Goal: Information Seeking & Learning: Learn about a topic

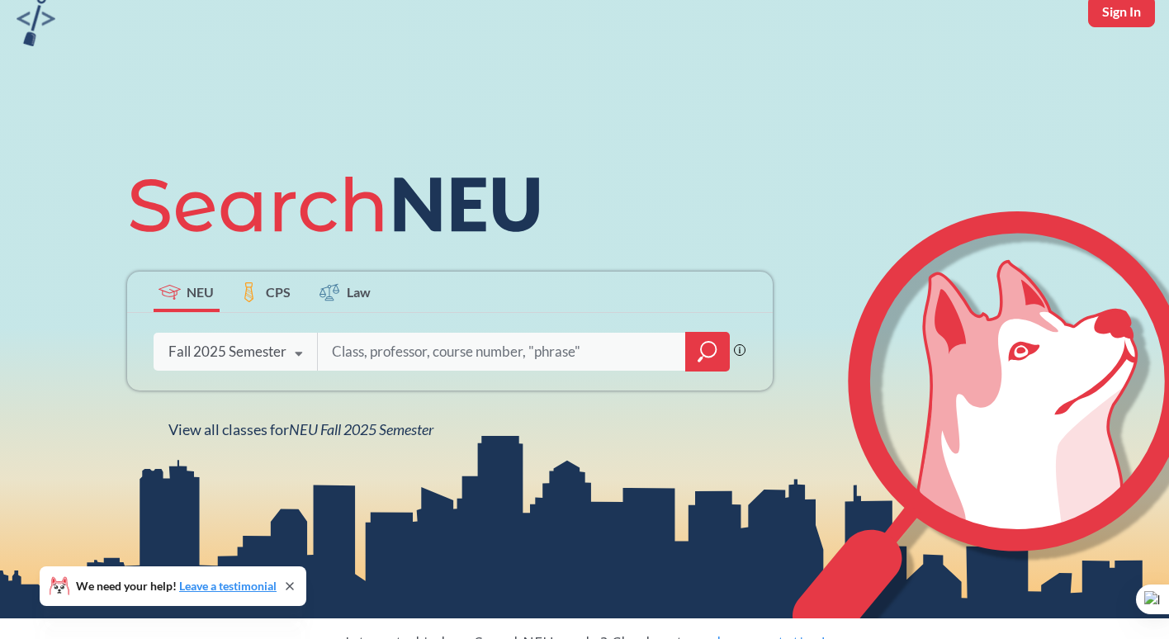
scroll to position [75, 0]
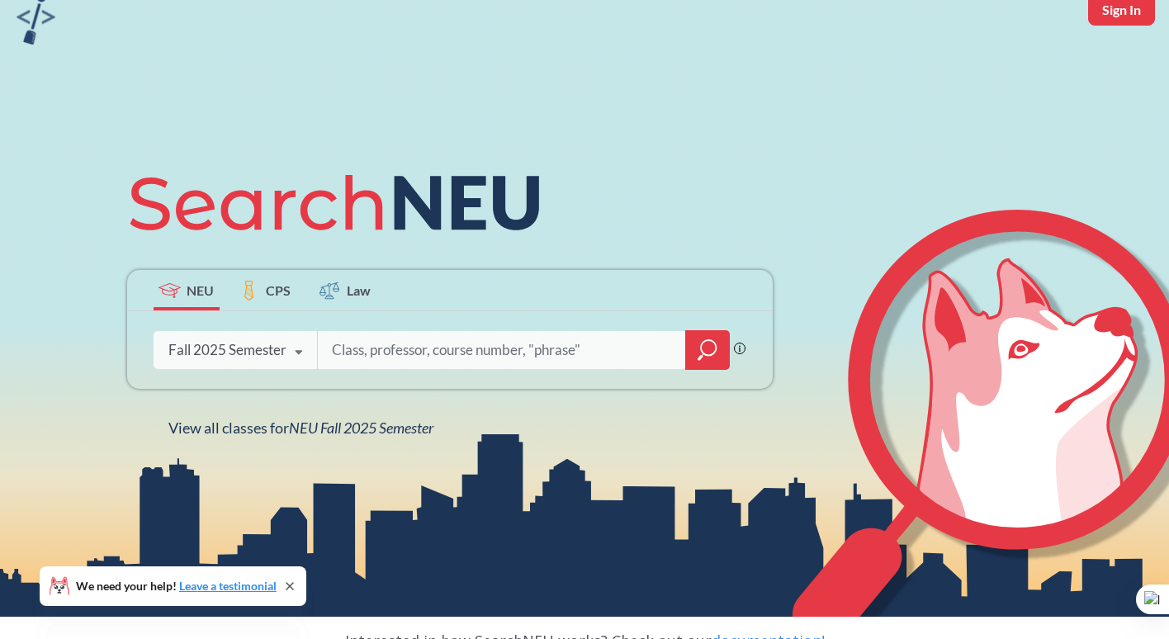
click at [392, 350] on input "search" at bounding box center [502, 350] width 344 height 35
type input "Seminar for CS 1800"
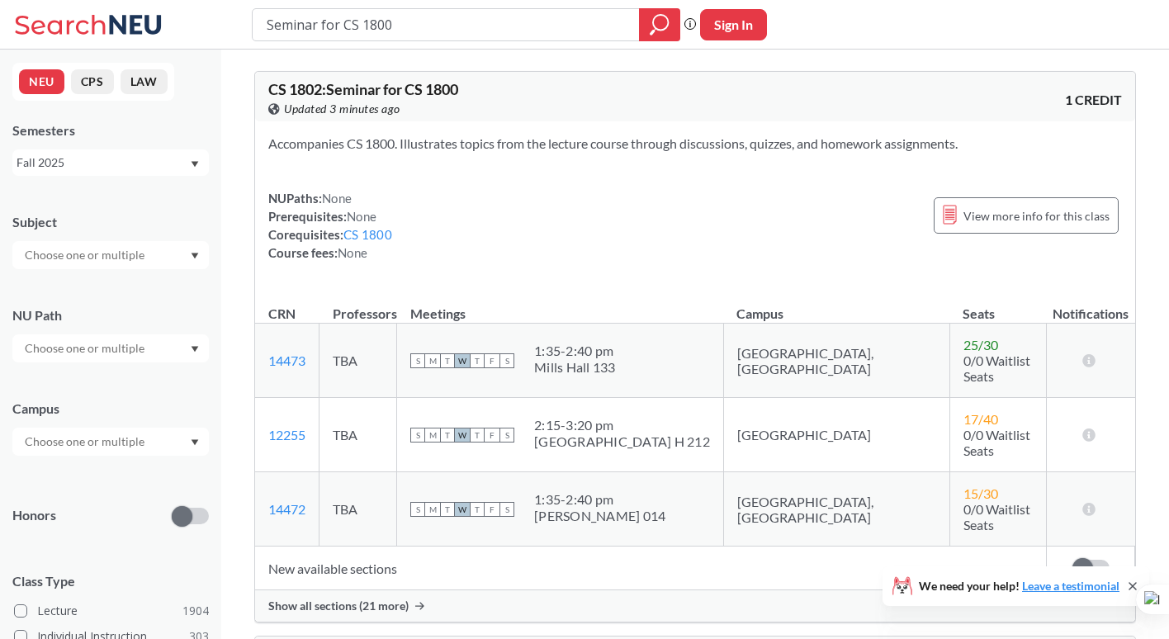
click at [710, 363] on div "S M T W T F S 1:35 - 2:40 pm [PERSON_NAME] [PERSON_NAME] 133" at bounding box center [560, 361] width 300 height 36
click at [710, 358] on div "S M T W T F S 1:35 - 2:40 pm [PERSON_NAME] [PERSON_NAME] 133" at bounding box center [560, 361] width 300 height 36
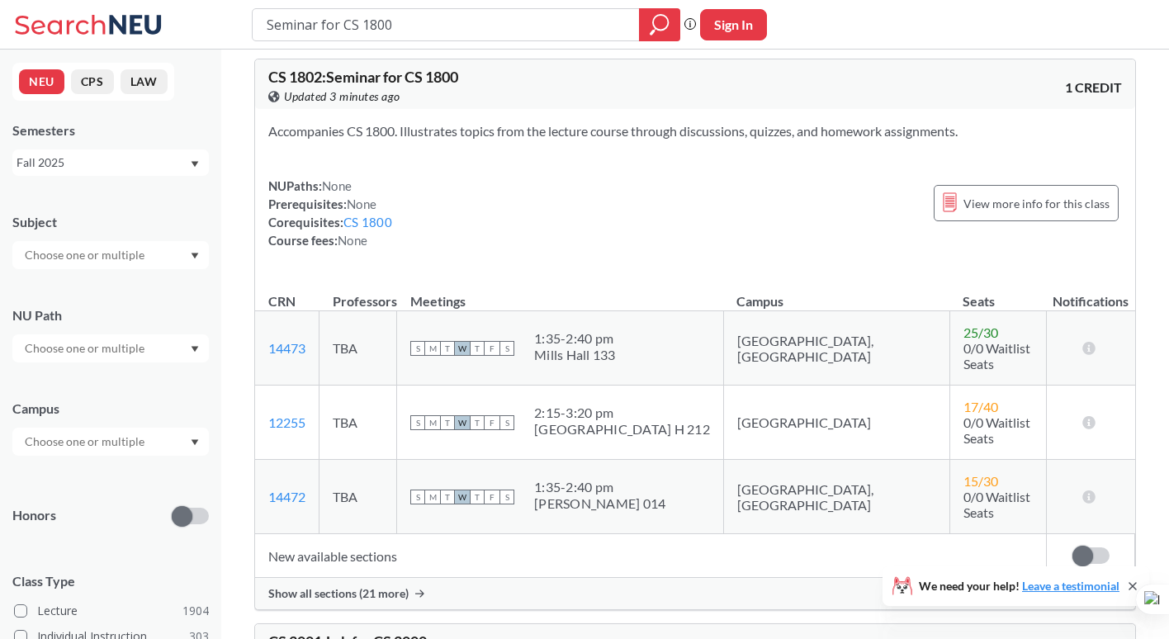
scroll to position [13, 0]
click at [415, 25] on input "Seminar for CS 1800" at bounding box center [446, 25] width 363 height 28
drag, startPoint x: 415, startPoint y: 25, endPoint x: 291, endPoint y: 22, distance: 123.9
click at [291, 22] on input "Seminar for CS 1800" at bounding box center [446, 25] width 363 height 28
type input "first year writting"
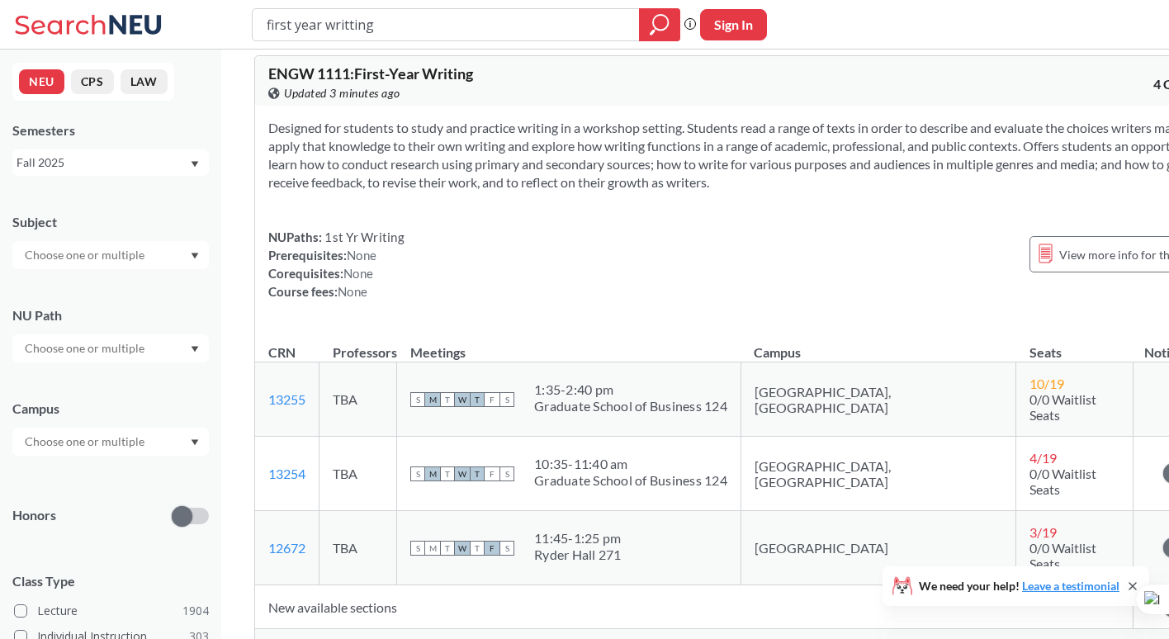
scroll to position [384, 0]
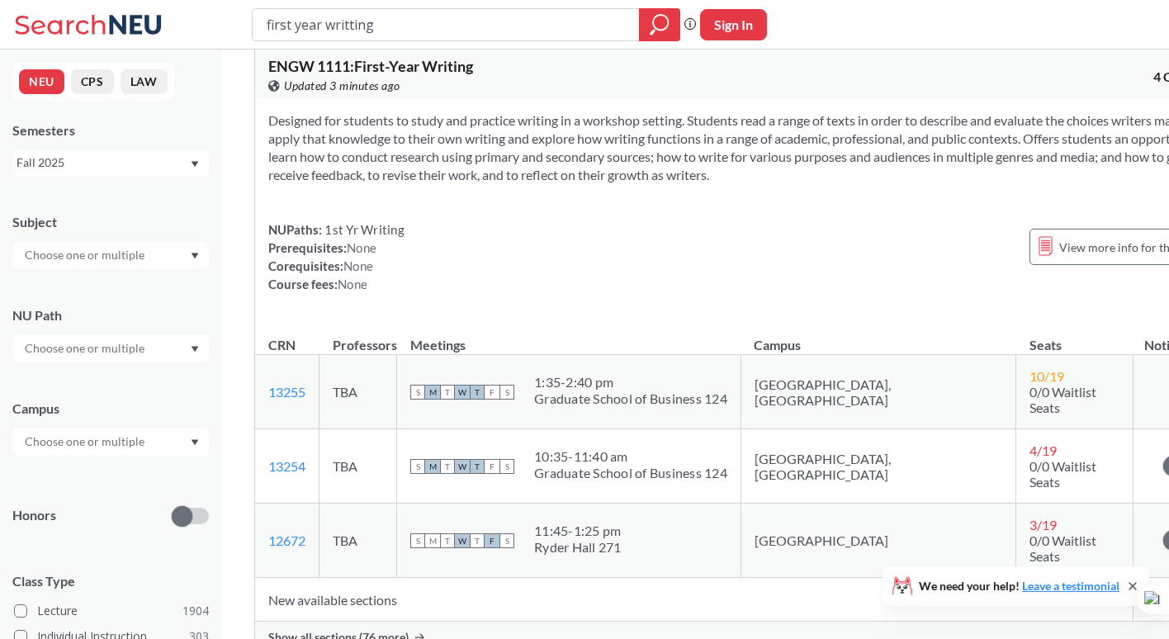
click at [613, 320] on div "Designed for students to study and practice writing in a workshop setting. Stud…" at bounding box center [743, 208] width 976 height 221
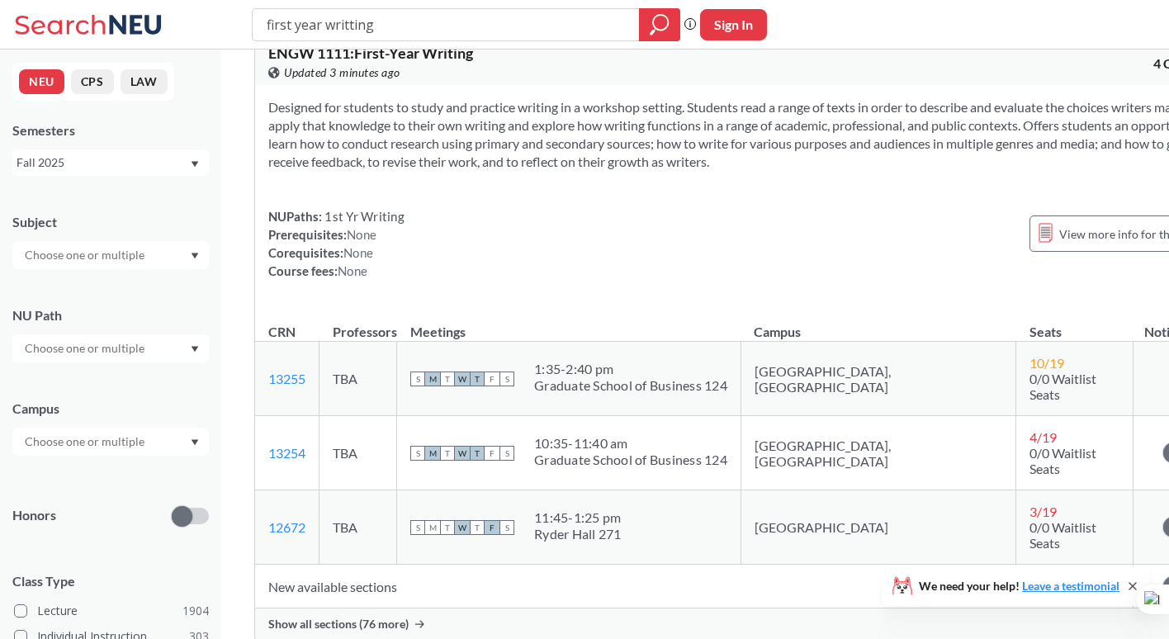
scroll to position [398, 0]
click at [857, 271] on div "NUPaths: 1st Yr Writing Prerequisites: None Corequisites: None Course fees: Non…" at bounding box center [743, 242] width 950 height 73
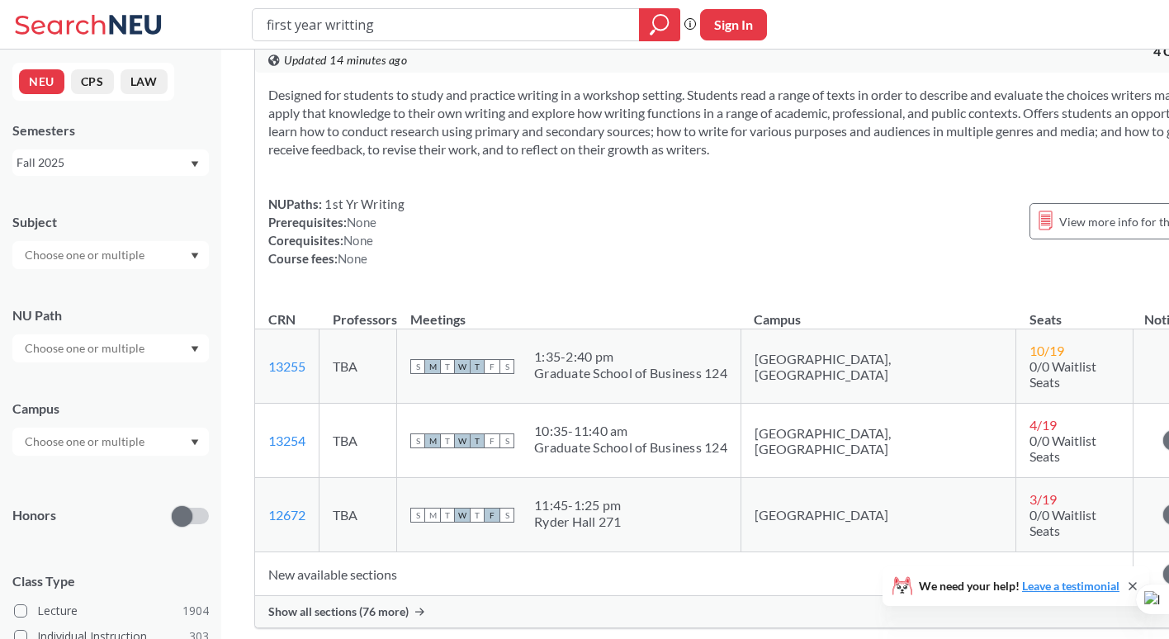
scroll to position [0, 0]
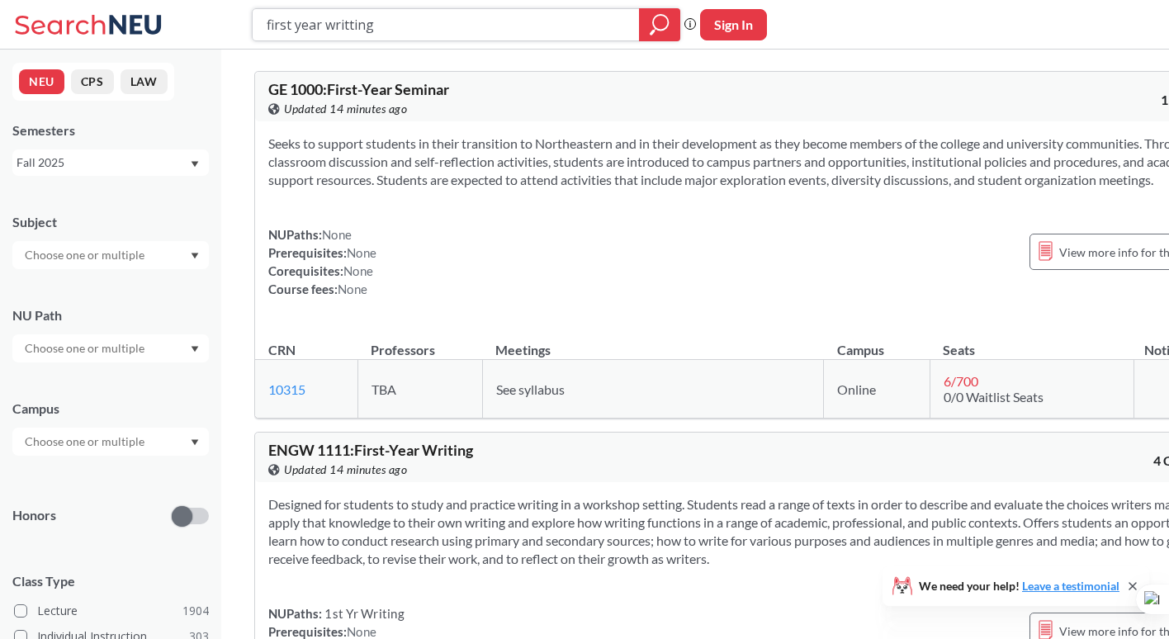
click at [403, 18] on input "first year writting" at bounding box center [446, 25] width 363 height 28
drag, startPoint x: 403, startPoint y: 18, endPoint x: 180, endPoint y: -18, distance: 225.9
click at [180, 0] on html "first year writting Phrase search guarantees the exact search appears in the re…" at bounding box center [584, 319] width 1169 height 639
type input "cs 1800"
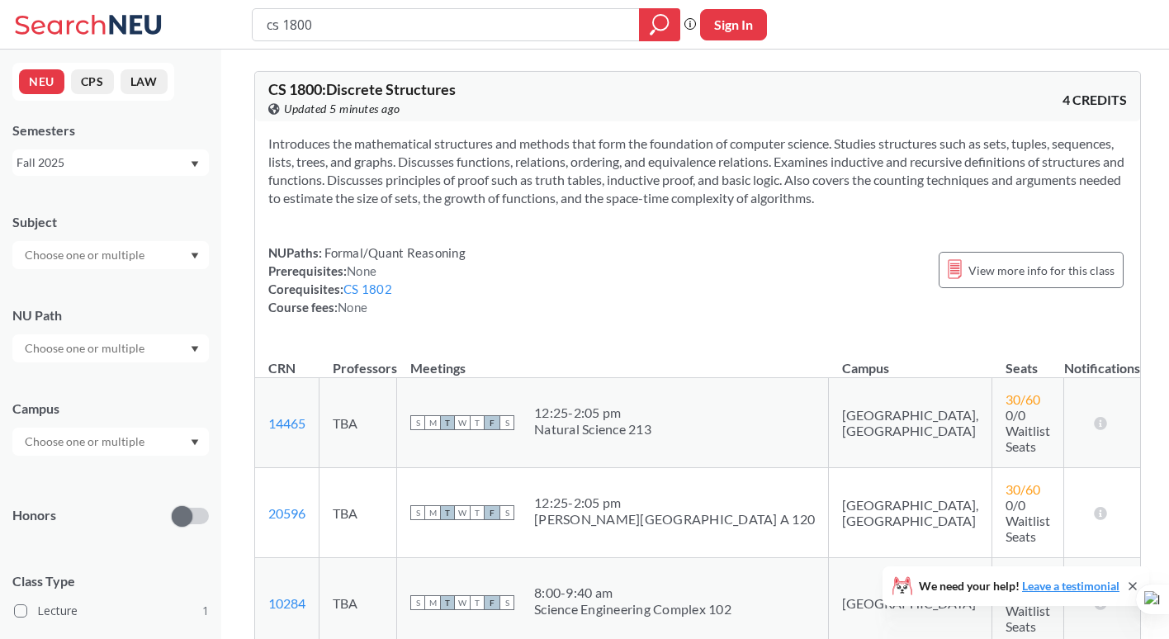
drag, startPoint x: 358, startPoint y: 35, endPoint x: 143, endPoint y: -17, distance: 221.5
click at [143, 0] on html "cs 1800 Phrase search guarantees the exact search appears in the results. Ex. I…" at bounding box center [584, 319] width 1169 height 639
click at [505, 33] on input "seminar for cs 21800" at bounding box center [446, 25] width 363 height 28
type input "seminar for cs 1800"
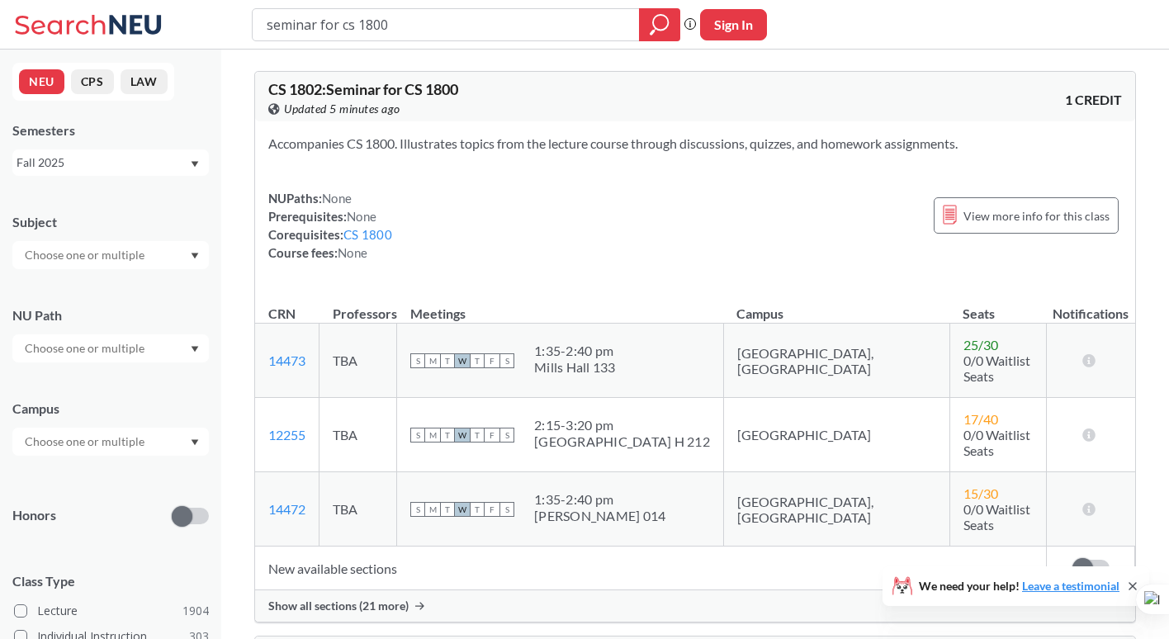
click at [824, 164] on div "Accompanies CS 1800. Illustrates topics from the lecture course through discuss…" at bounding box center [695, 204] width 880 height 167
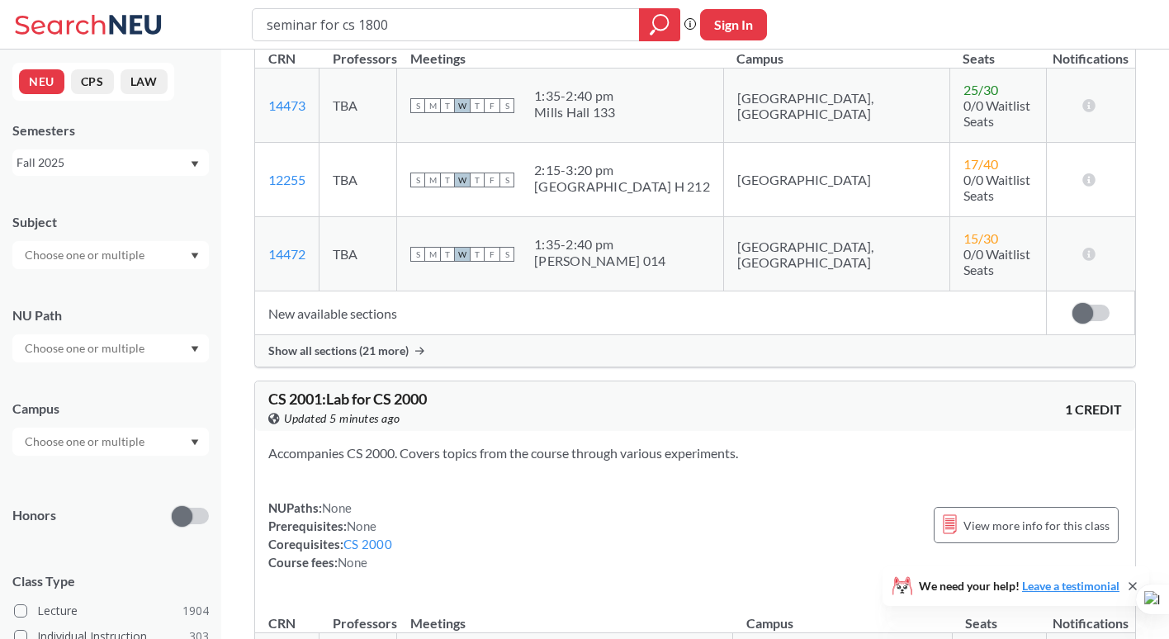
scroll to position [256, 0]
click at [609, 106] on div "Mills Hall 133" at bounding box center [575, 111] width 82 height 17
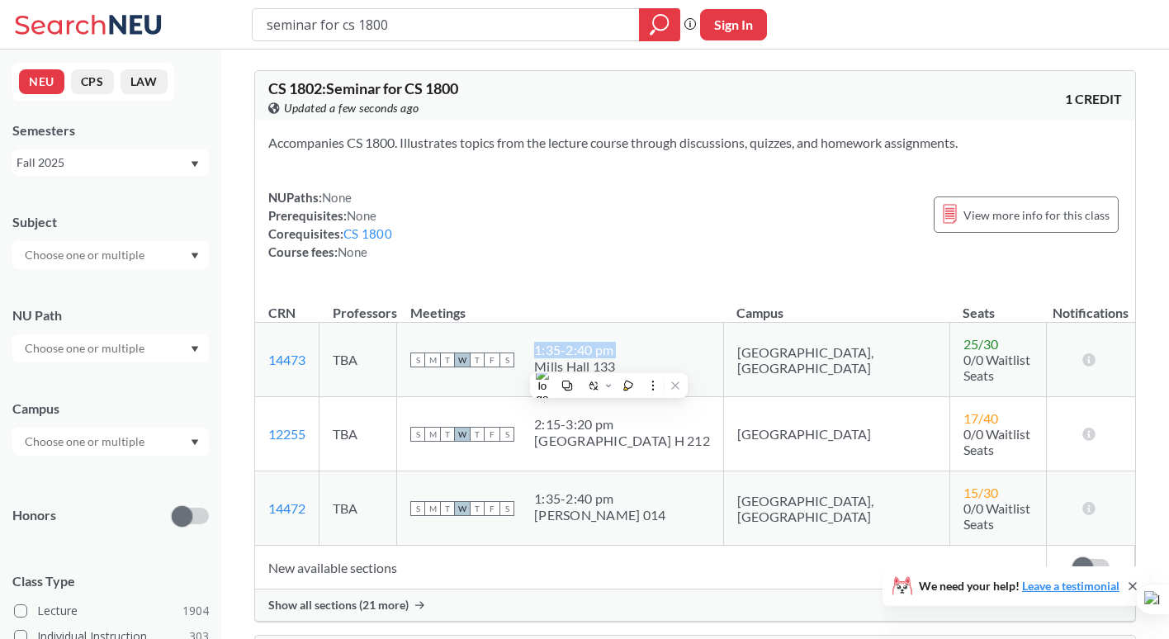
scroll to position [0, 0]
click at [690, 282] on div "Accompanies CS 1800. Illustrates topics from the lecture course through discuss…" at bounding box center [695, 204] width 880 height 167
drag, startPoint x: 474, startPoint y: 29, endPoint x: 249, endPoint y: -6, distance: 227.3
click at [249, 0] on html "seminar for cs 1800 Phrase search guarantees the exact search appears in the re…" at bounding box center [584, 319] width 1169 height 639
type input "introducution to program design and implementation"
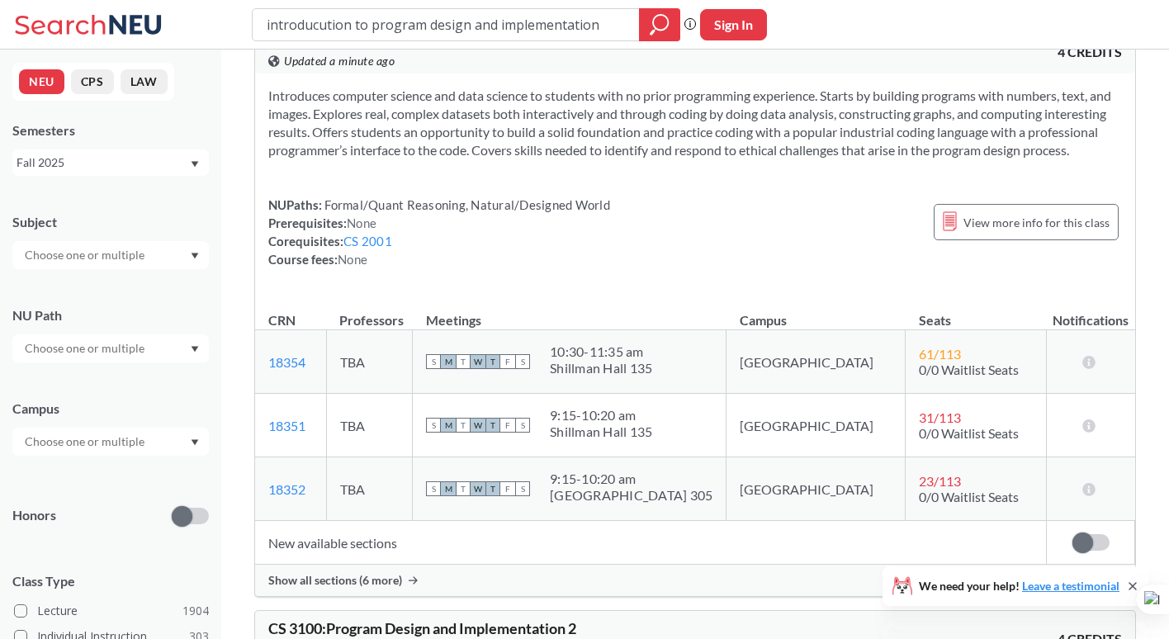
scroll to position [49, 0]
drag, startPoint x: 597, startPoint y: 372, endPoint x: 711, endPoint y: 391, distance: 115.5
click at [711, 379] on div "S M T W T F S 10:30 - 11:35 am [GEOGRAPHIC_DATA] 135" at bounding box center [569, 361] width 287 height 36
drag, startPoint x: 711, startPoint y: 391, endPoint x: 642, endPoint y: 246, distance: 161.0
click at [642, 246] on div "NUPaths: Formal/Quant Reasoning, Natural/Designed World Prerequisites: None Cor…" at bounding box center [695, 231] width 854 height 73
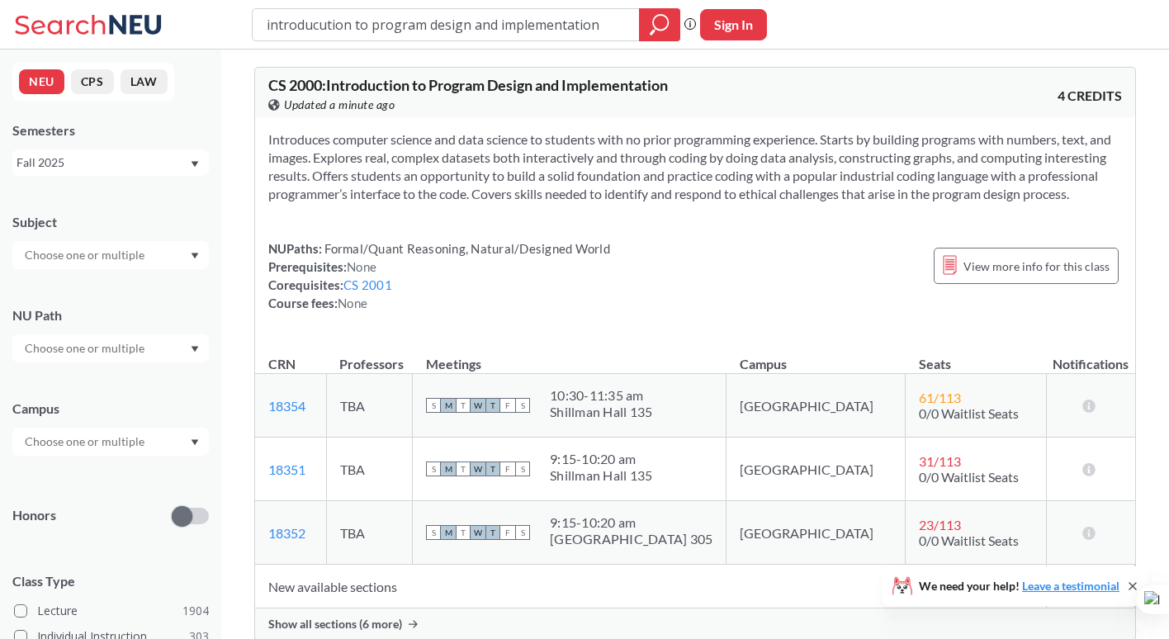
scroll to position [0, 0]
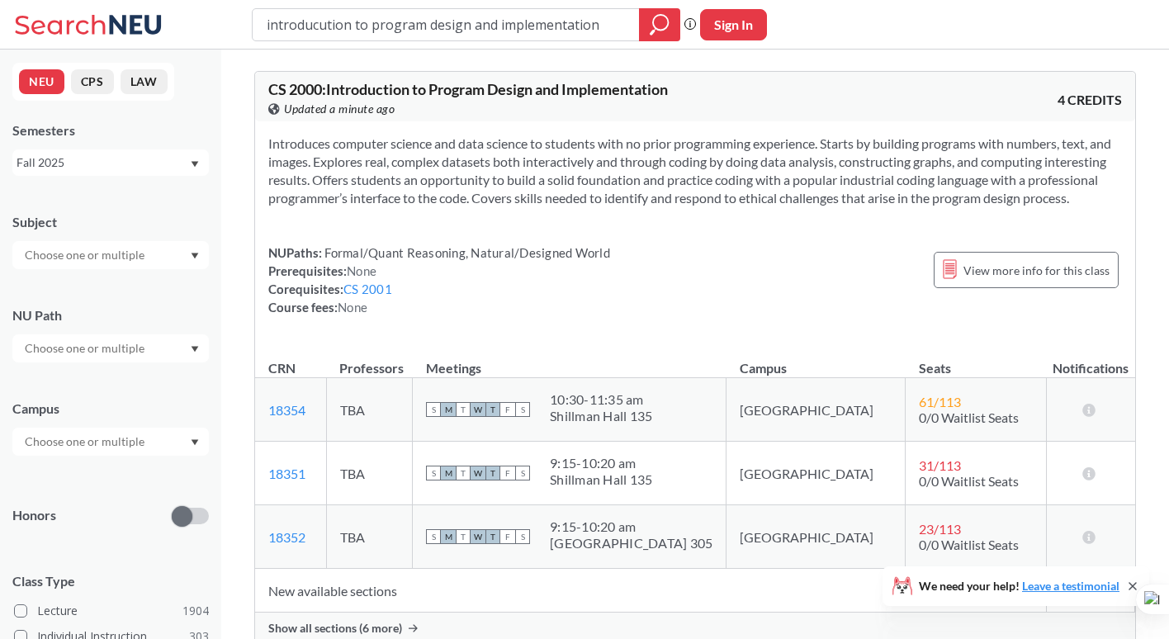
click at [638, 249] on div "Introduces computer science and data science to students with no prior programm…" at bounding box center [695, 231] width 880 height 221
